Goal: Find contact information: Find contact information

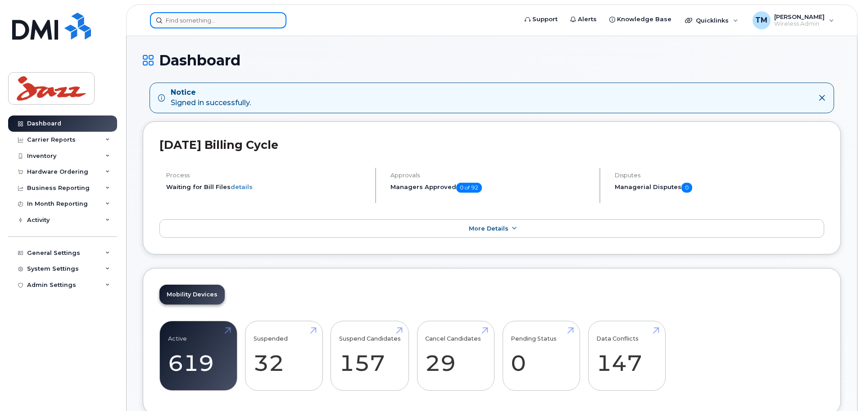
click at [205, 22] on input at bounding box center [218, 20] width 137 height 16
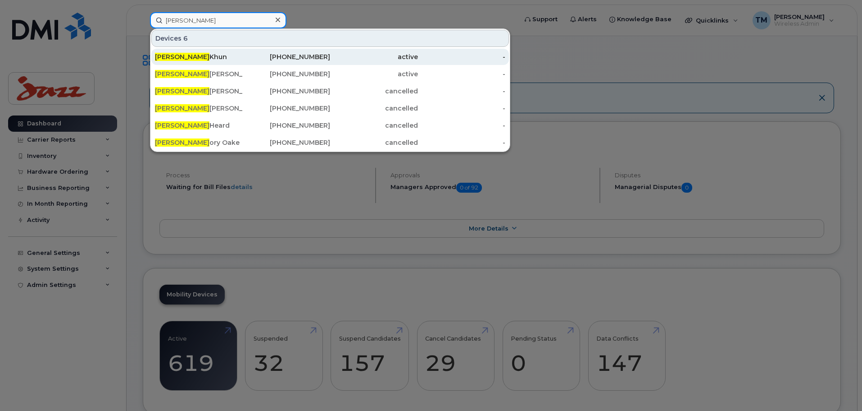
type input "Greg"
click at [201, 58] on div "Greg Khun" at bounding box center [199, 56] width 88 height 9
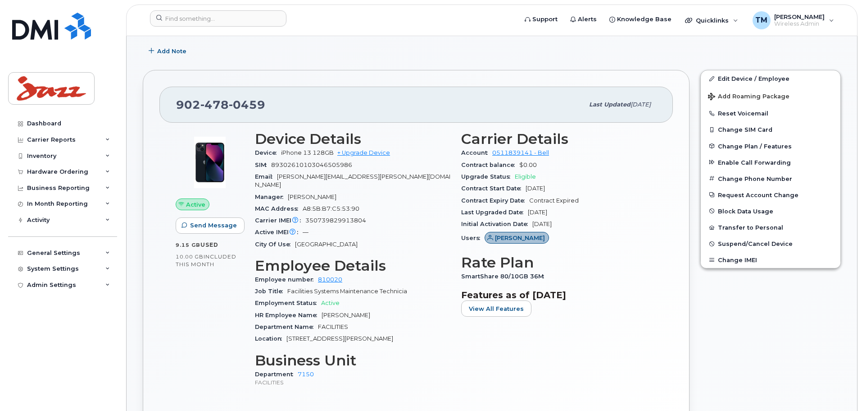
scroll to position [172, 0]
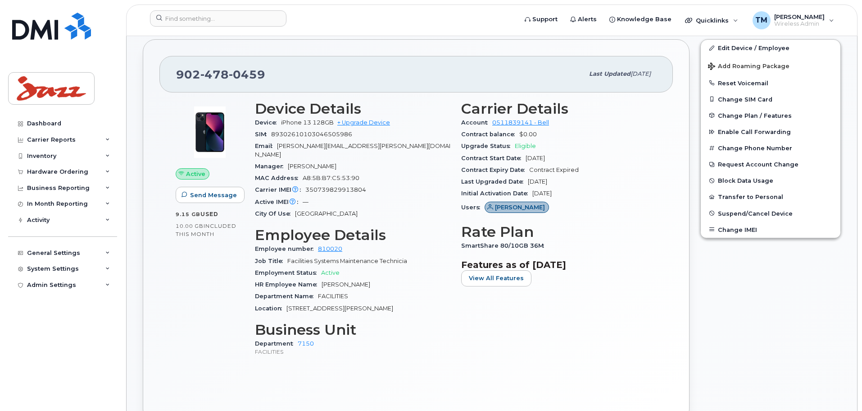
click at [449, 338] on div "Department 7150 FACILITIES" at bounding box center [353, 347] width 196 height 19
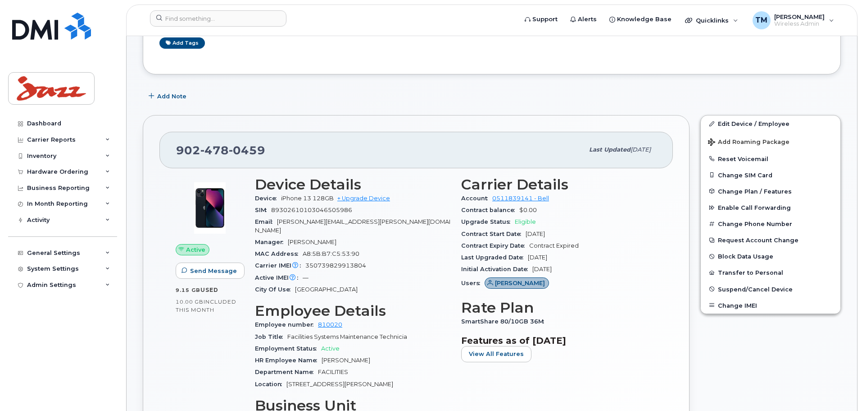
scroll to position [0, 0]
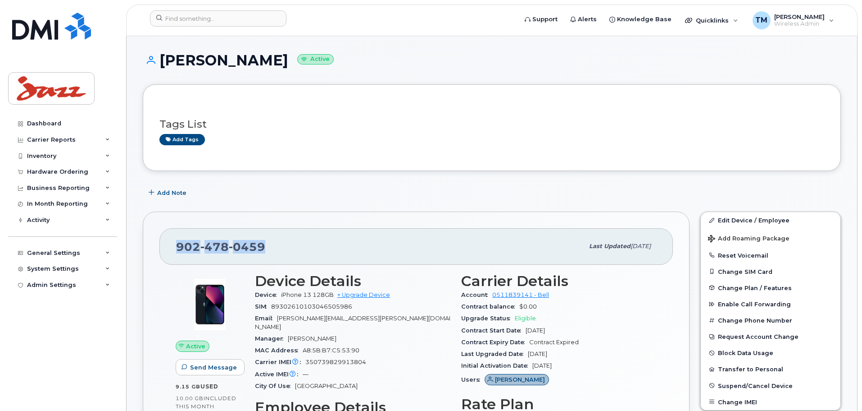
drag, startPoint x: 273, startPoint y: 245, endPoint x: 178, endPoint y: 247, distance: 95.1
click at [178, 247] on div "902 478 0459" at bounding box center [380, 246] width 408 height 19
copy span "902 478 0459"
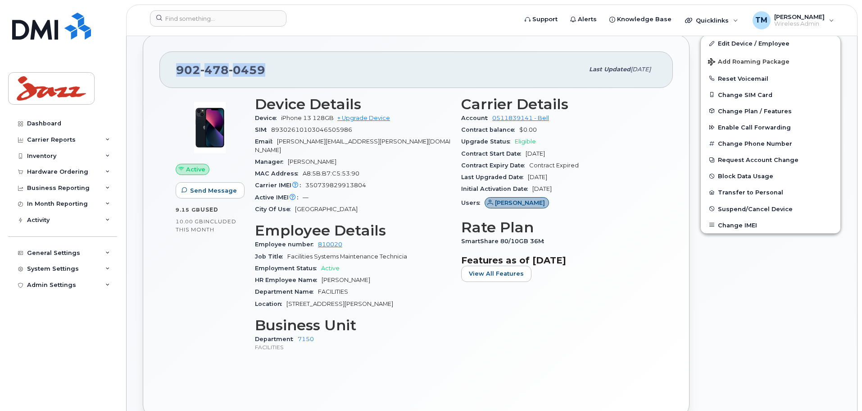
scroll to position [180, 0]
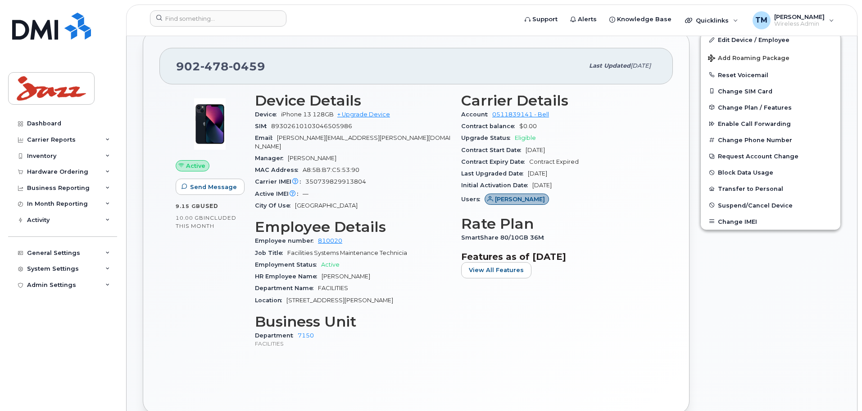
click at [401, 97] on h3 "Device Details" at bounding box center [353, 100] width 196 height 16
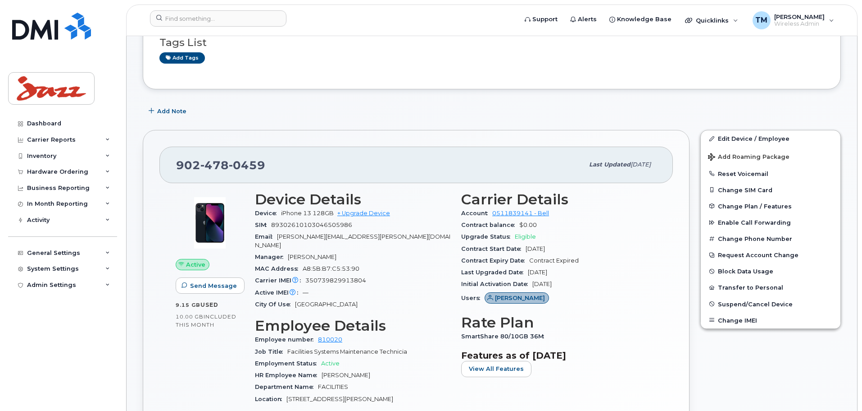
scroll to position [0, 0]
